Goal: Transaction & Acquisition: Purchase product/service

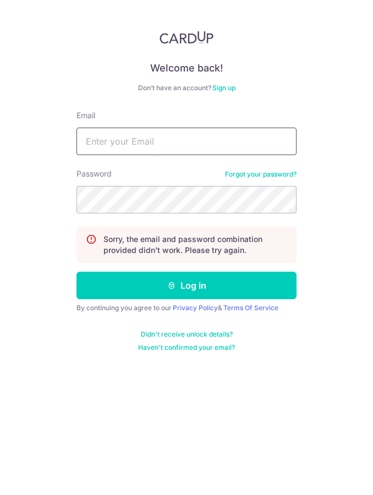
click at [178, 150] on input "Email" at bounding box center [187, 142] width 220 height 28
type input "[EMAIL_ADDRESS][DOMAIN_NAME]"
click at [187, 286] on button "Log in" at bounding box center [187, 286] width 220 height 28
click at [208, 125] on div "Email" at bounding box center [187, 132] width 220 height 45
click at [189, 140] on input "Email" at bounding box center [187, 142] width 220 height 28
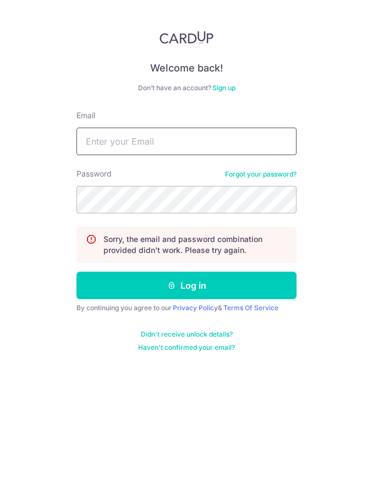
type input "[EMAIL_ADDRESS][DOMAIN_NAME]"
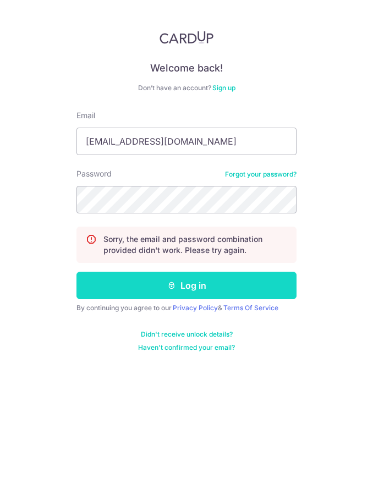
click at [261, 287] on button "Log in" at bounding box center [187, 286] width 220 height 28
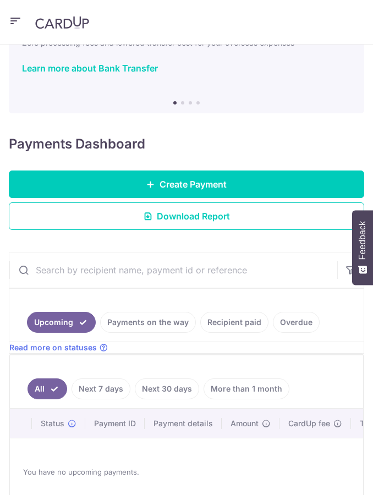
scroll to position [66, 0]
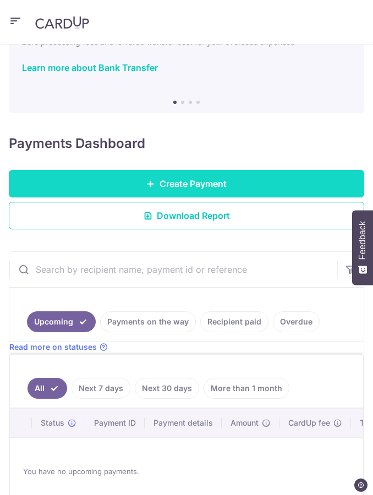
click at [236, 184] on link "Create Payment" at bounding box center [187, 184] width 356 height 28
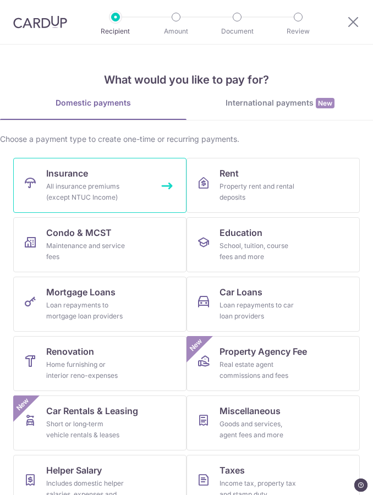
click at [119, 198] on div "All insurance premiums (except NTUC Income)" at bounding box center [85, 192] width 79 height 22
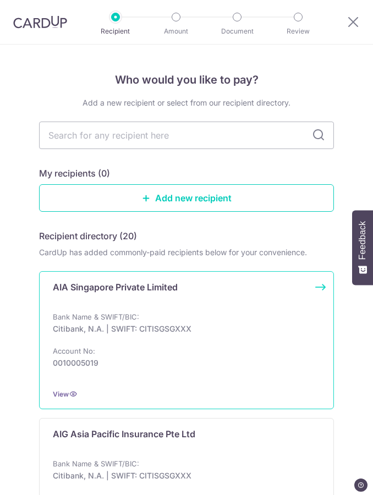
click at [234, 334] on p "Citibank, N.A. | SWIFT: CITISGSGXXX" at bounding box center [183, 329] width 261 height 11
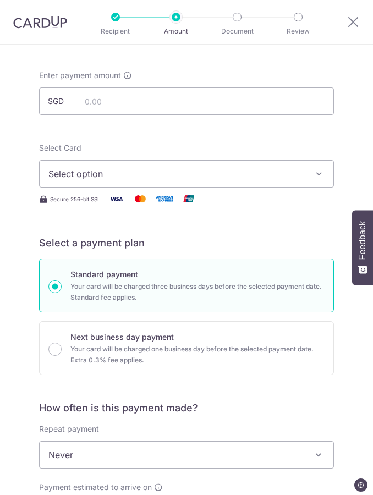
scroll to position [50, 0]
click at [212, 172] on span "Select option" at bounding box center [178, 173] width 261 height 13
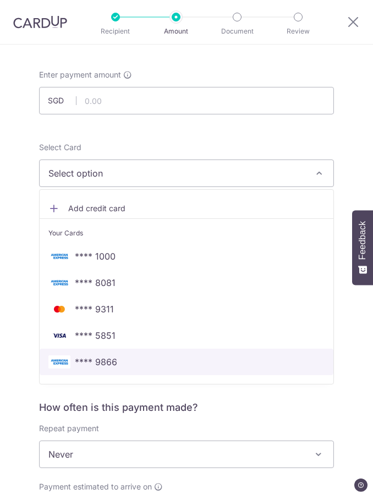
click at [110, 362] on span "**** 9866" at bounding box center [96, 362] width 42 height 13
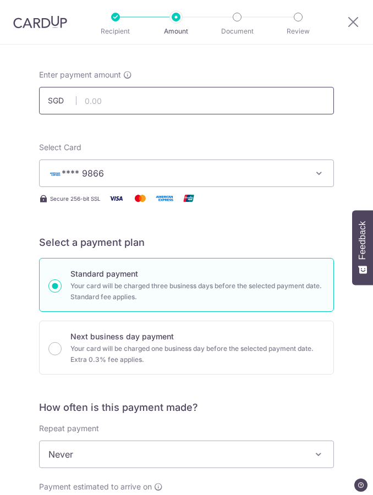
click at [245, 103] on input "text" at bounding box center [186, 101] width 295 height 28
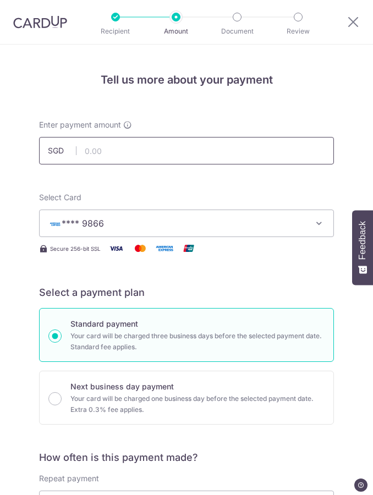
scroll to position [0, 0]
type input "456.26"
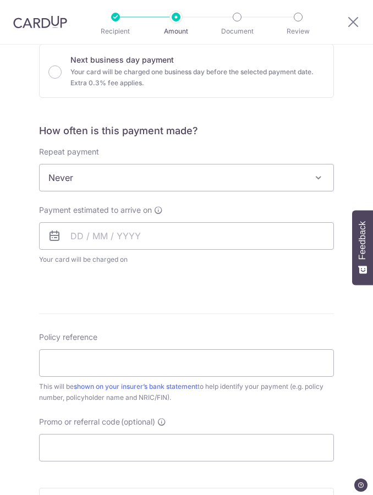
scroll to position [326, 0]
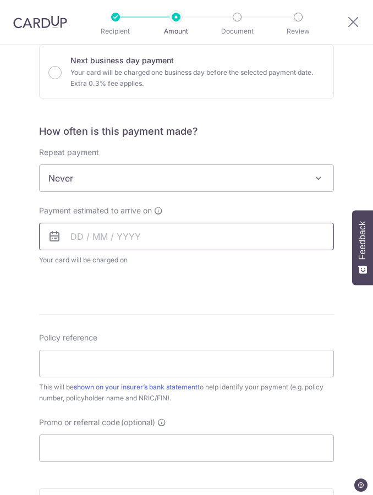
click at [160, 236] on input "text" at bounding box center [186, 237] width 295 height 28
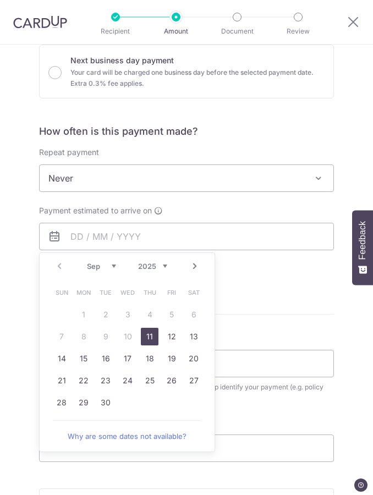
click at [150, 335] on link "11" at bounding box center [150, 337] width 18 height 18
type input "11/09/2025"
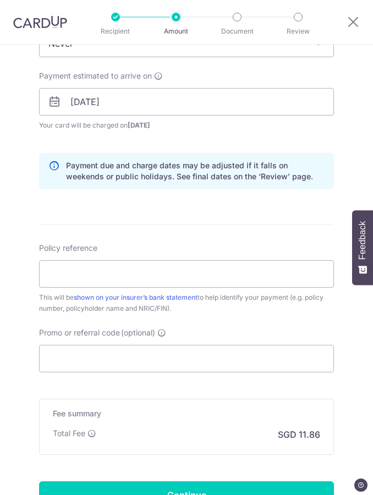
scroll to position [466, 0]
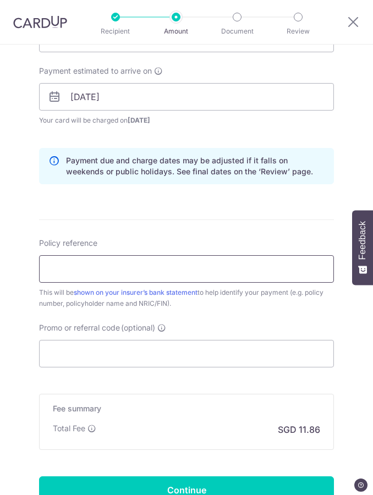
click at [213, 267] on input "Policy reference" at bounding box center [186, 269] width 295 height 28
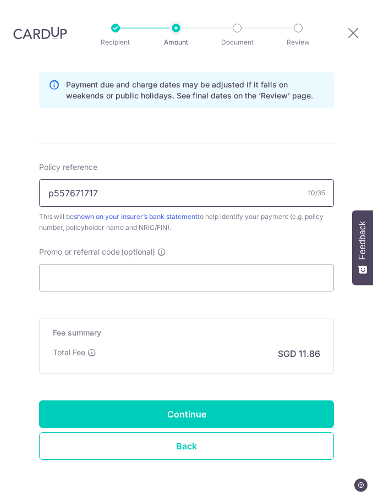
scroll to position [563, 0]
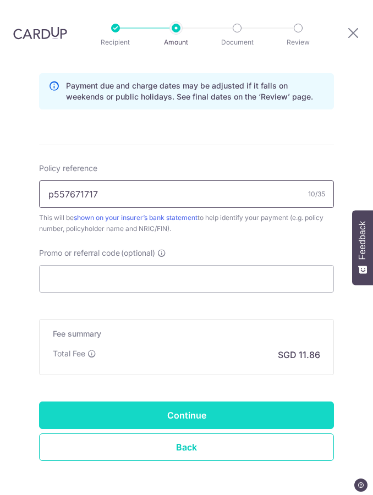
type input "p557671717"
click at [220, 402] on input "Continue" at bounding box center [186, 416] width 295 height 28
type input "Create Schedule"
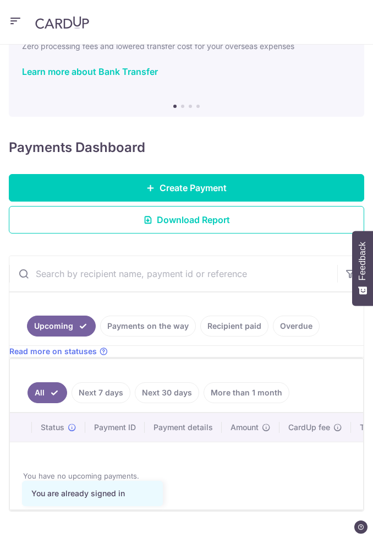
scroll to position [62, 0]
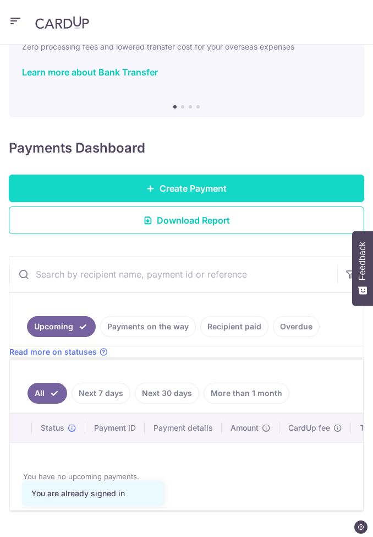
click at [210, 184] on span "Create Payment" at bounding box center [193, 188] width 67 height 13
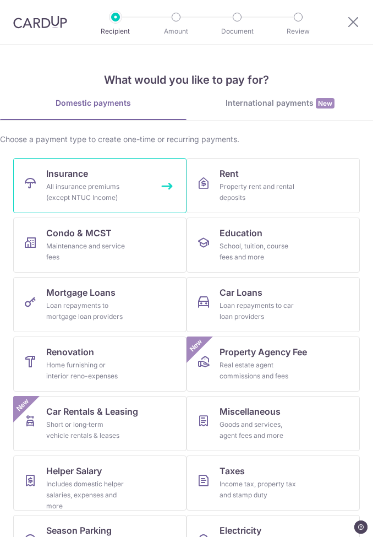
click at [164, 189] on link "Insurance All insurance premiums (except NTUC Income)" at bounding box center [99, 185] width 173 height 55
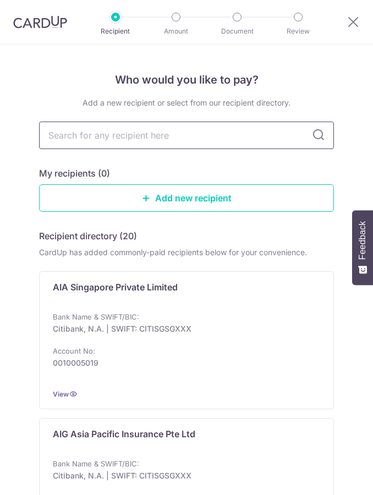
click at [215, 141] on input "text" at bounding box center [186, 136] width 295 height 28
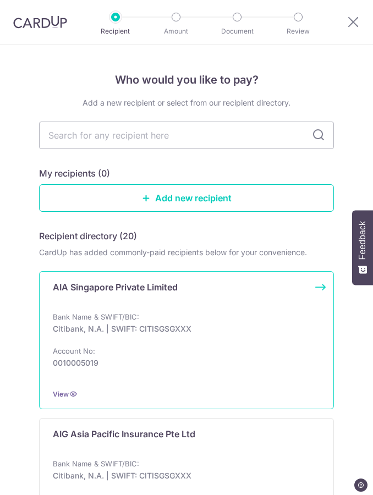
click at [156, 328] on p "Citibank, N.A. | SWIFT: CITISGSGXXX" at bounding box center [183, 329] width 261 height 11
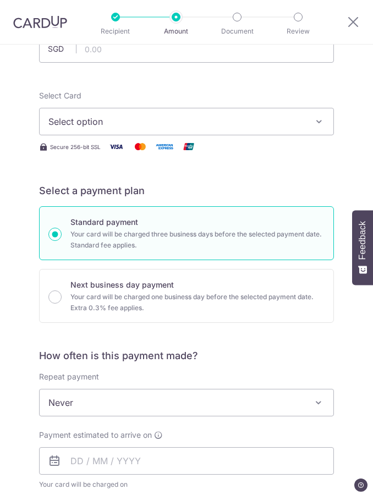
click at [258, 112] on button "Select option" at bounding box center [186, 122] width 295 height 28
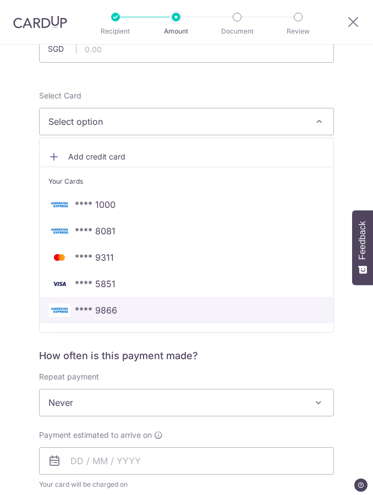
click at [115, 303] on link "**** 9866" at bounding box center [187, 310] width 294 height 26
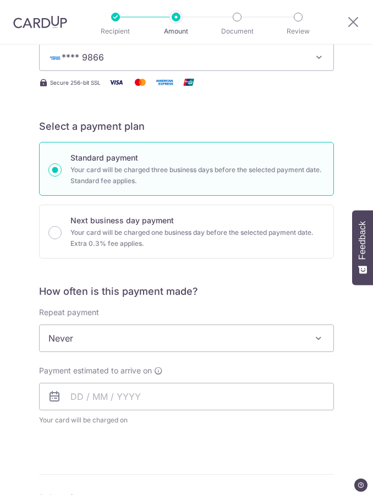
scroll to position [261, 0]
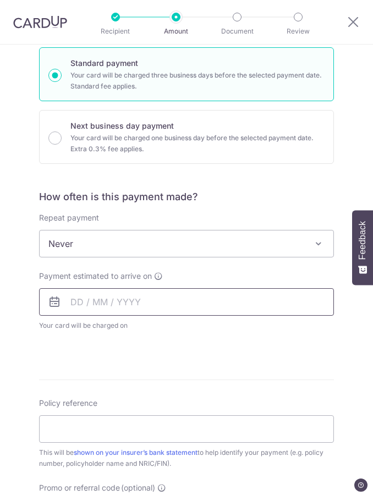
click at [131, 307] on input "text" at bounding box center [186, 302] width 295 height 28
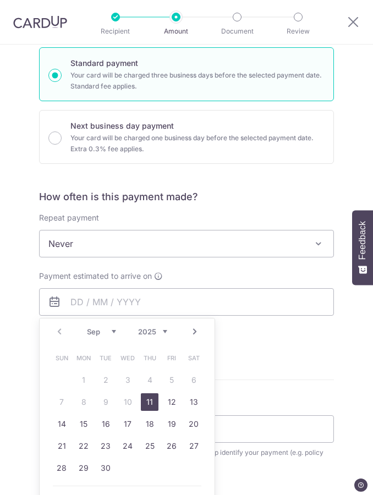
click at [152, 405] on link "11" at bounding box center [150, 403] width 18 height 18
type input "[DATE]"
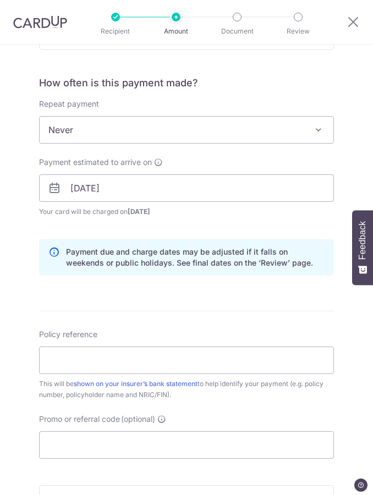
scroll to position [374, 0]
click at [155, 363] on input "Policy reference" at bounding box center [186, 361] width 295 height 28
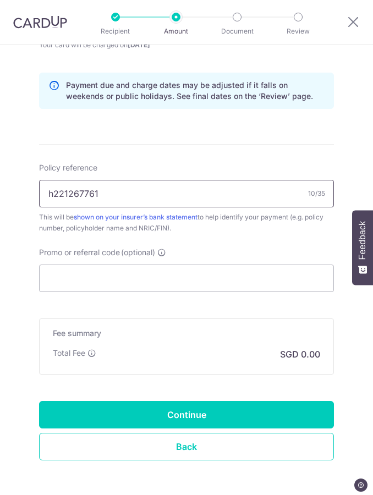
scroll to position [541, 0]
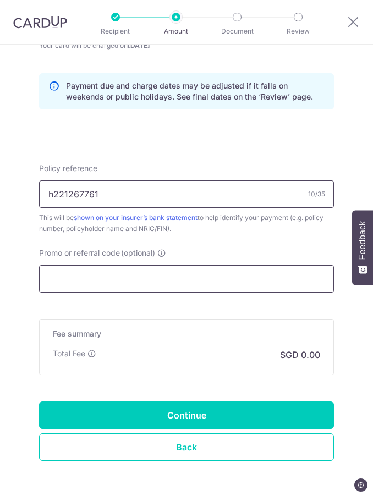
type input "h221267761"
click at [114, 287] on input "Promo or referral code (optional)" at bounding box center [186, 279] width 295 height 28
paste input "25AMEX18"
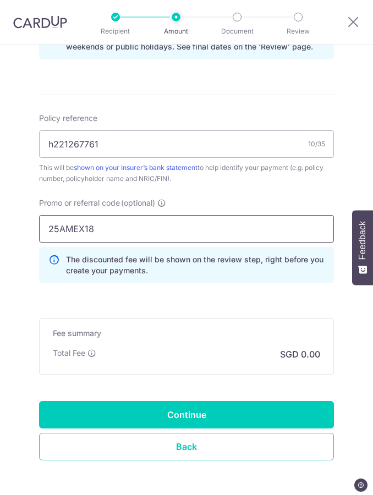
scroll to position [591, 0]
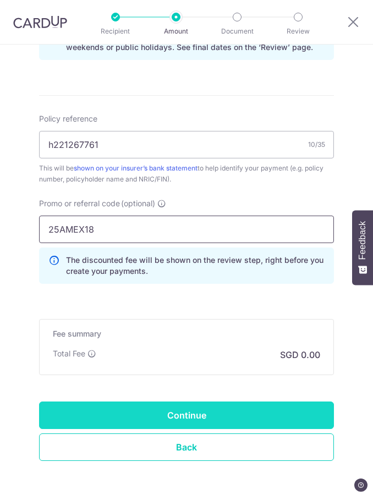
type input "25AMEX18"
click at [133, 403] on input "Continue" at bounding box center [186, 416] width 295 height 28
type input "Create Schedule"
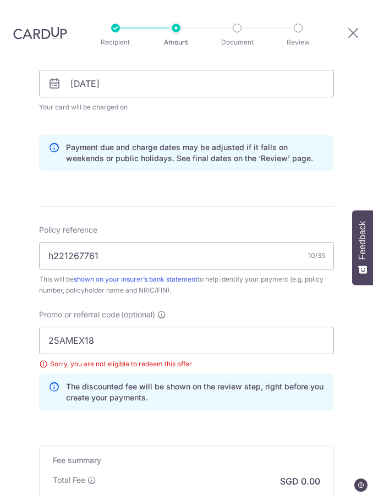
scroll to position [541, 0]
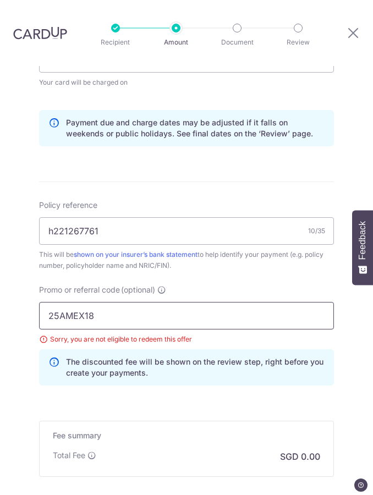
click at [108, 302] on input "25AMEX18" at bounding box center [186, 316] width 295 height 28
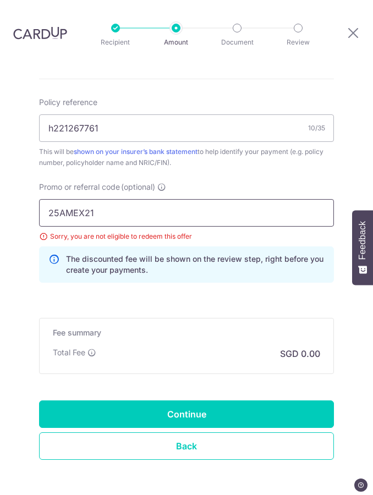
scroll to position [643, 0]
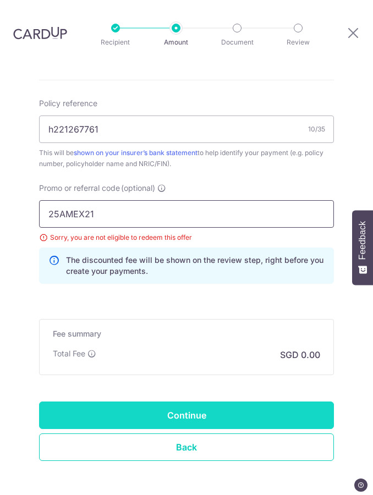
type input "25AMEX21"
click at [182, 402] on input "Continue" at bounding box center [186, 416] width 295 height 28
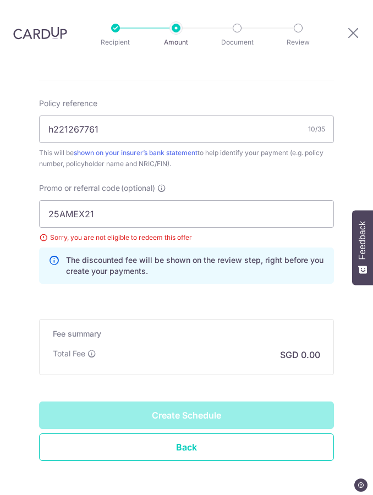
type input "Create Schedule"
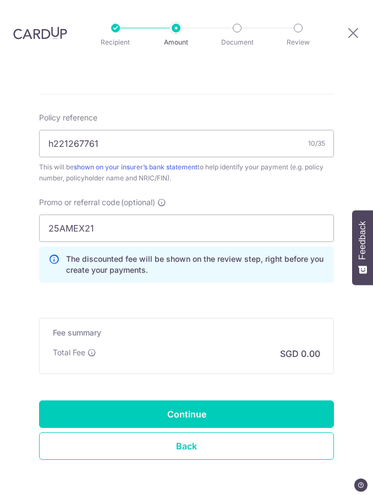
scroll to position [628, 0]
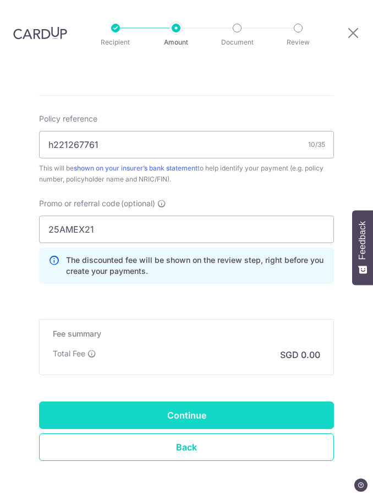
click at [172, 402] on input "Continue" at bounding box center [186, 416] width 295 height 28
type input "Create Schedule"
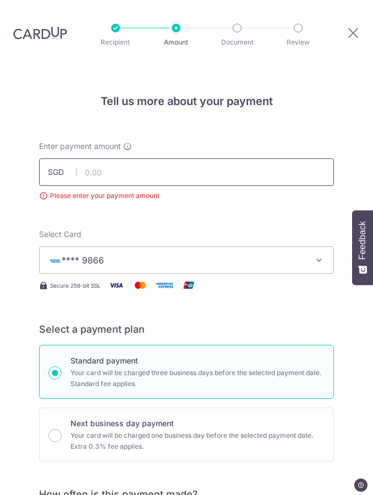
click at [176, 159] on input "text" at bounding box center [186, 173] width 295 height 28
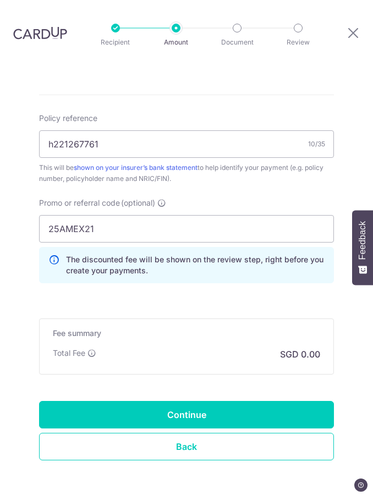
scroll to position [628, 0]
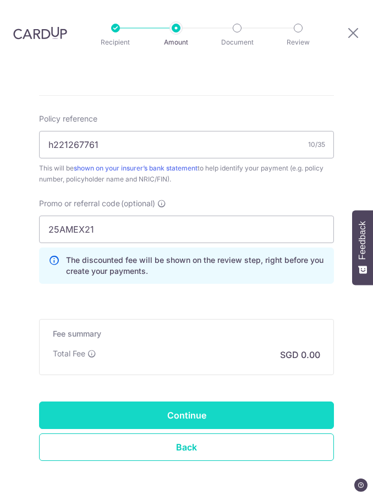
click at [165, 402] on input "Continue" at bounding box center [186, 416] width 295 height 28
type input "1,021.24"
type input "Create Schedule"
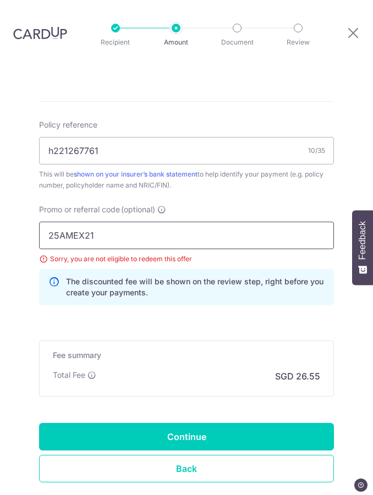
click at [206, 222] on input "25AMEX21" at bounding box center [186, 236] width 295 height 28
type input "2"
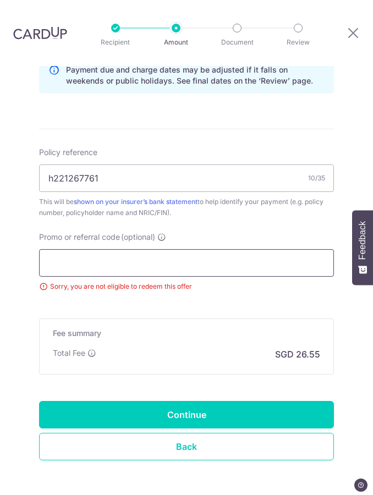
scroll to position [578, 0]
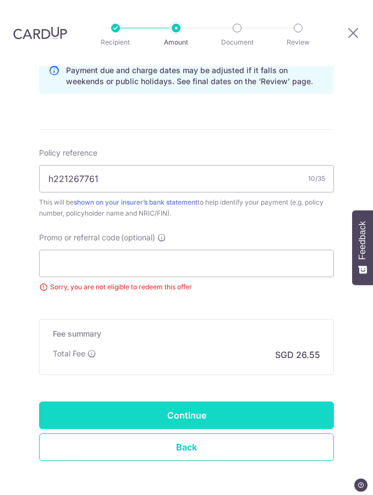
click at [201, 402] on input "Continue" at bounding box center [186, 416] width 295 height 28
type input "Update Schedule"
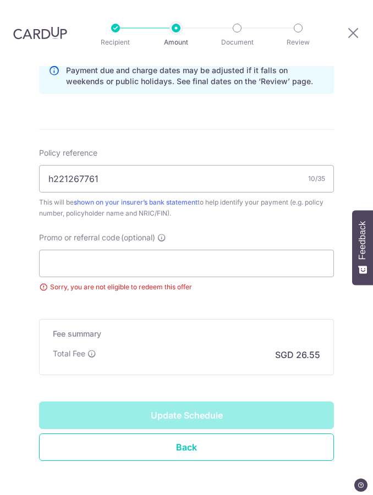
click at [202, 402] on div "Update Schedule" at bounding box center [186, 416] width 295 height 28
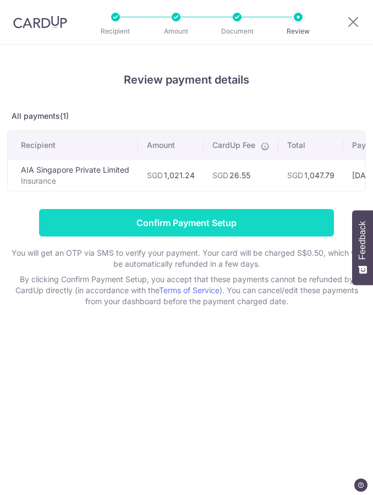
click at [212, 223] on input "Confirm Payment Setup" at bounding box center [186, 223] width 295 height 28
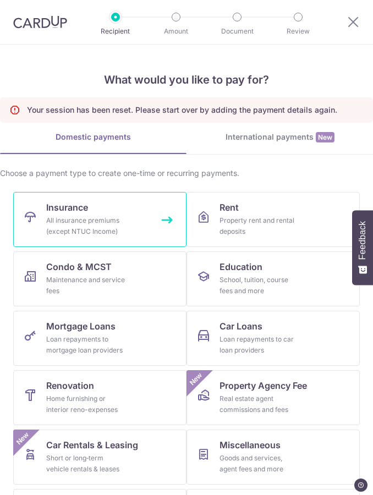
click at [133, 214] on link "Insurance All insurance premiums (except NTUC Income)" at bounding box center [99, 219] width 173 height 55
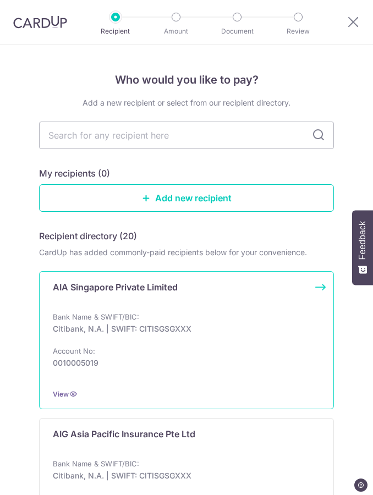
click at [214, 326] on p "Citibank, N.A. | SWIFT: CITISGSGXXX" at bounding box center [183, 329] width 261 height 11
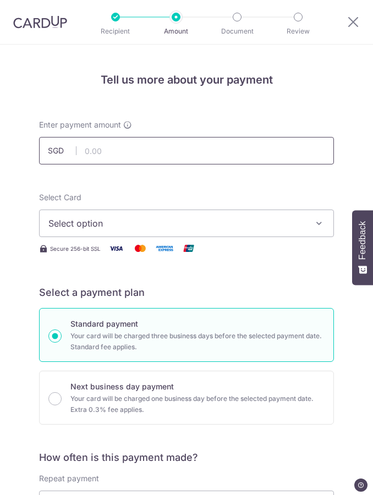
click at [260, 151] on input "text" at bounding box center [186, 151] width 295 height 28
type input "456.26"
click at [167, 215] on button "Select option" at bounding box center [186, 224] width 295 height 28
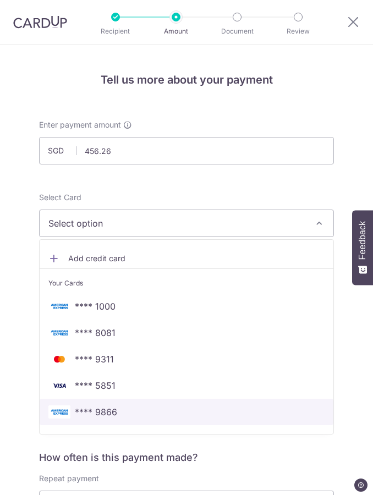
click at [124, 418] on span "**** 9866" at bounding box center [186, 412] width 276 height 13
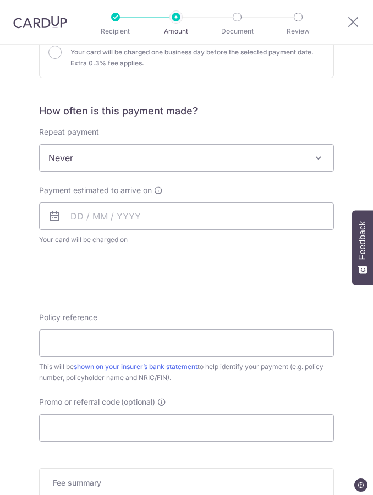
scroll to position [345, 0]
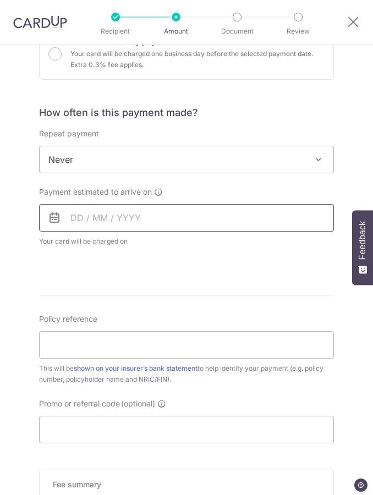
click at [161, 212] on input "text" at bounding box center [186, 218] width 295 height 28
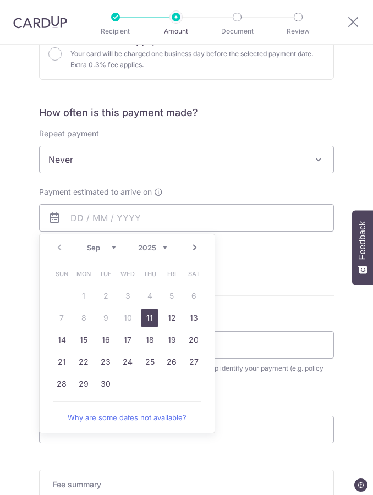
click at [150, 316] on link "11" at bounding box center [150, 318] width 18 height 18
type input "[DATE]"
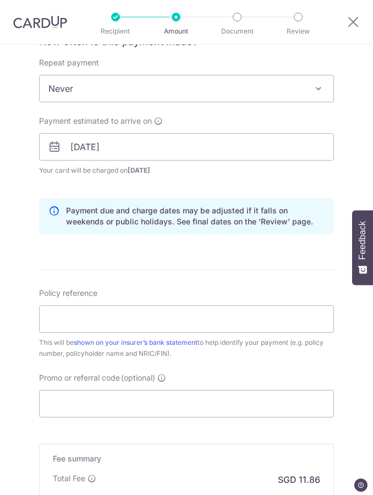
scroll to position [421, 0]
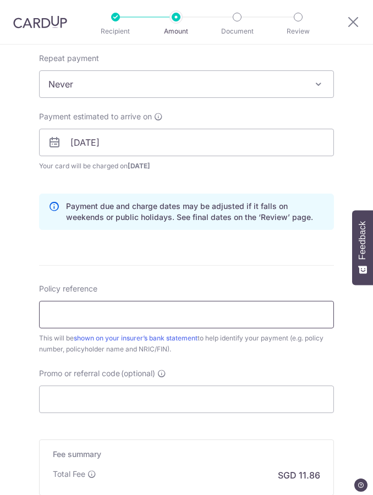
click at [91, 313] on input "Policy reference" at bounding box center [186, 315] width 295 height 28
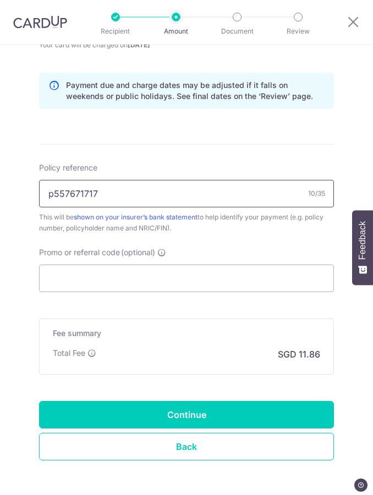
scroll to position [541, 0]
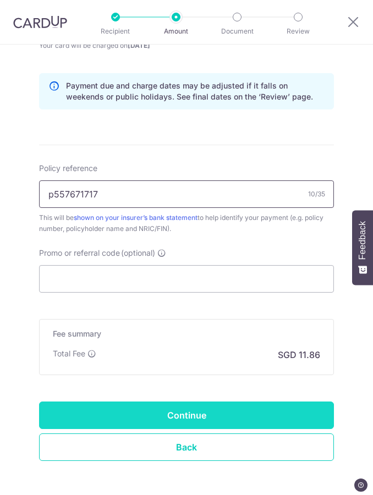
type input "p557671717"
click at [119, 408] on input "Continue" at bounding box center [186, 416] width 295 height 28
type input "Create Schedule"
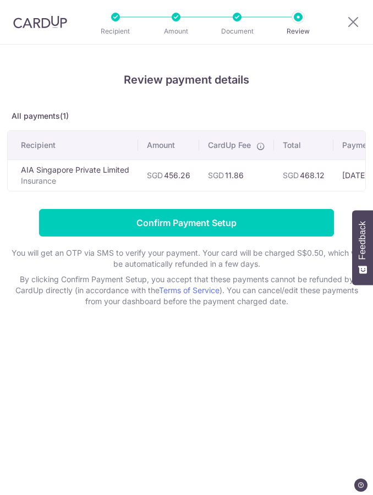
click at [163, 205] on div "Review payment details All payments(1) Recipient Amount CardUp Fee Total Paymen…" at bounding box center [186, 189] width 359 height 236
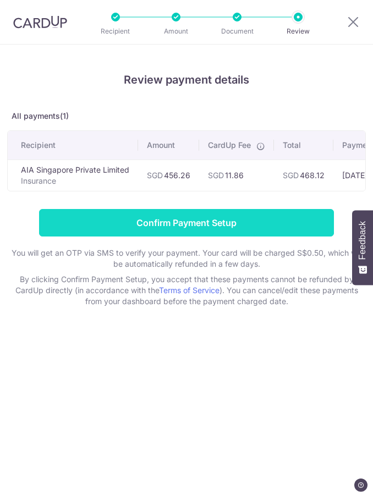
click at [205, 225] on input "Confirm Payment Setup" at bounding box center [186, 223] width 295 height 28
